Goal: Task Accomplishment & Management: Manage account settings

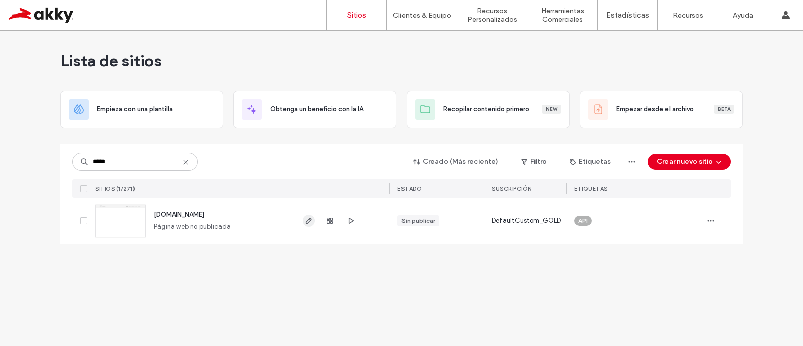
type input "*****"
click at [306, 220] on icon "button" at bounding box center [309, 221] width 8 height 8
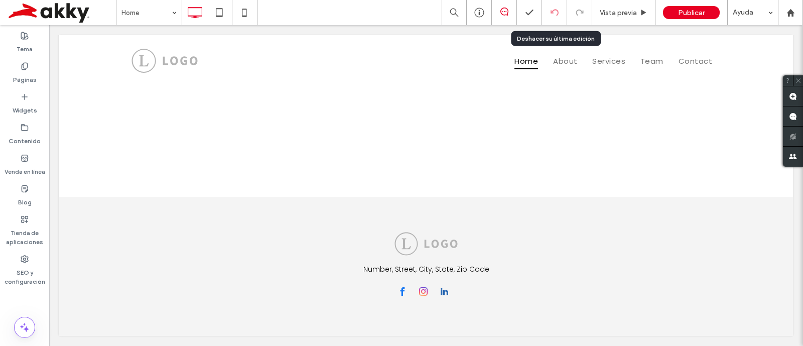
click at [553, 11] on icon at bounding box center [555, 13] width 8 height 8
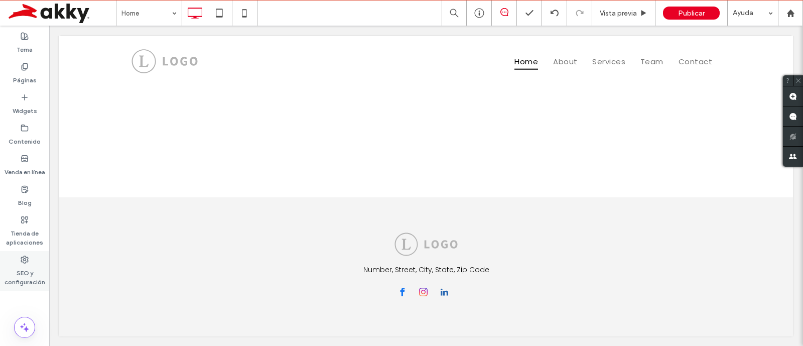
click at [23, 277] on label "SEO y configuración" at bounding box center [24, 275] width 49 height 23
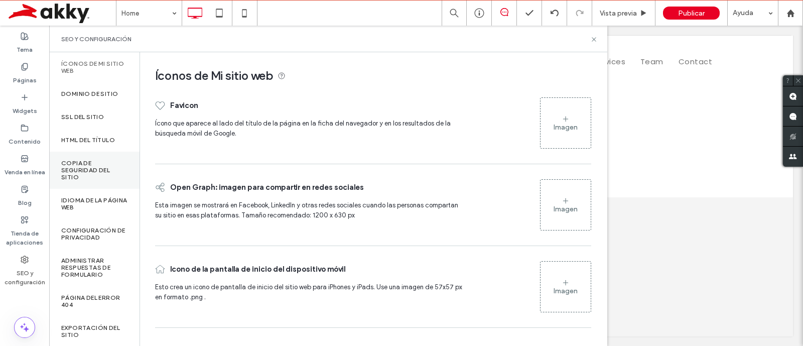
click at [95, 172] on label "Copia de seguridad del sitio" at bounding box center [94, 170] width 66 height 21
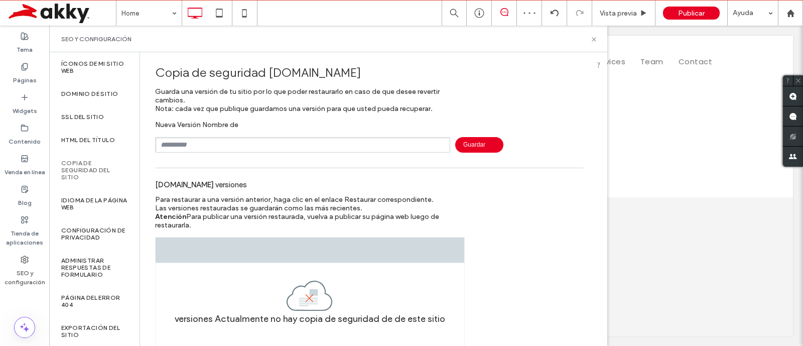
scroll to position [3, 0]
drag, startPoint x: 156, startPoint y: 183, endPoint x: 216, endPoint y: 186, distance: 60.3
click at [208, 186] on div "invec.mx versiones" at bounding box center [369, 184] width 429 height 22
drag, startPoint x: 216, startPoint y: 186, endPoint x: 229, endPoint y: 186, distance: 13.1
click at [229, 186] on div "invec.mx versiones" at bounding box center [369, 184] width 429 height 22
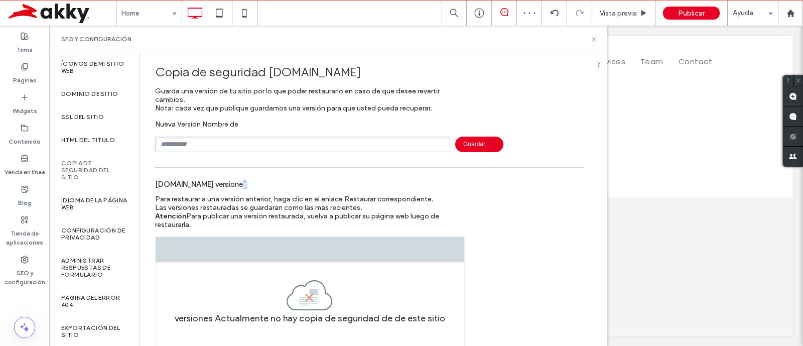
click at [229, 186] on div "invec.mx versiones" at bounding box center [369, 184] width 429 height 22
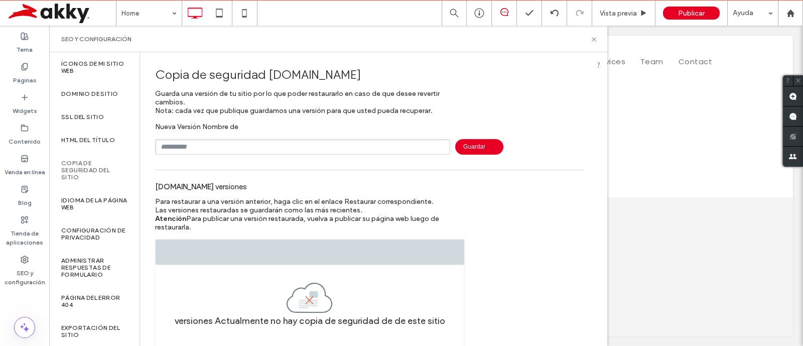
scroll to position [0, 0]
click at [591, 36] on icon at bounding box center [594, 40] width 8 height 8
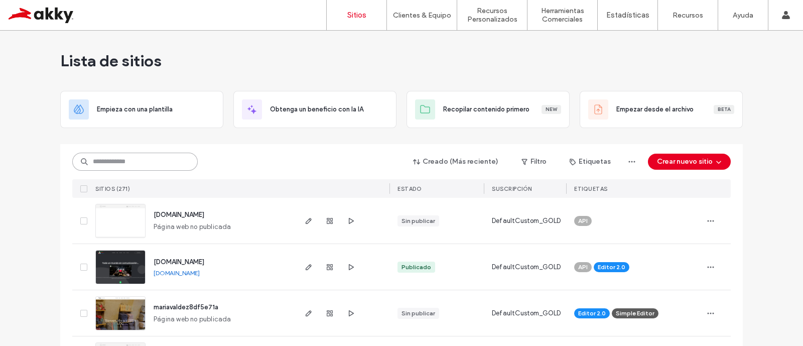
click at [144, 165] on input at bounding box center [135, 162] width 126 height 18
click at [150, 164] on input at bounding box center [135, 162] width 126 height 18
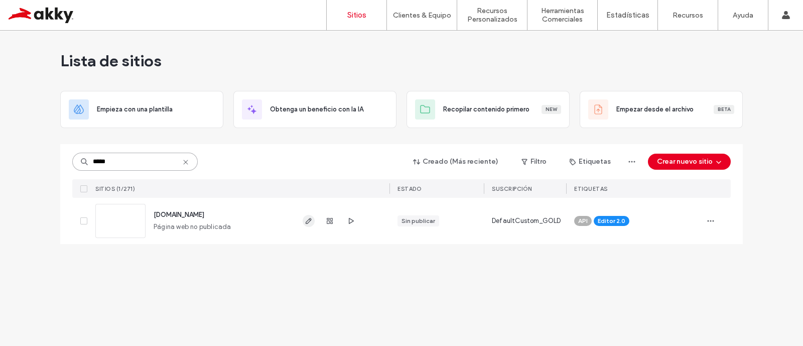
type input "*****"
click at [309, 226] on span "button" at bounding box center [309, 221] width 12 height 12
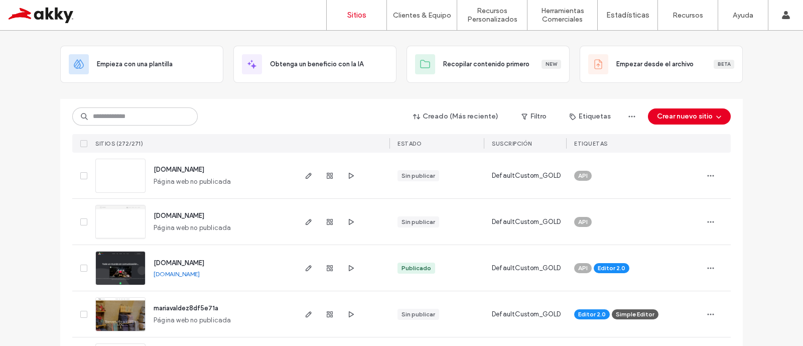
scroll to position [62, 0]
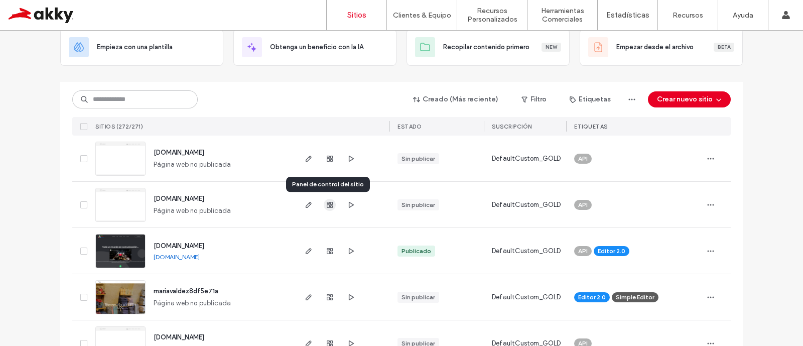
click at [331, 205] on span "button" at bounding box center [330, 205] width 12 height 12
